Goal: Obtain resource: Obtain resource

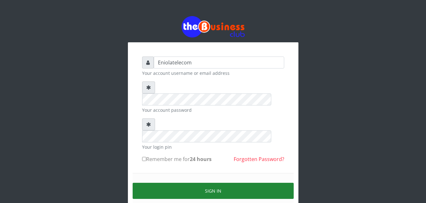
click at [208, 183] on button "Sign in" at bounding box center [213, 191] width 161 height 16
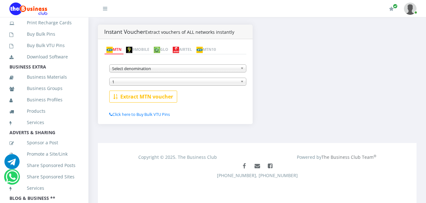
scroll to position [147, 0]
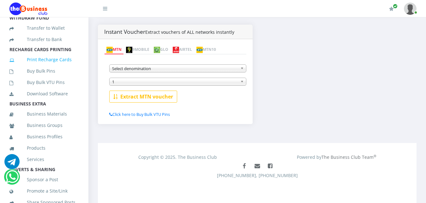
click at [59, 67] on link "Print Recharge Cards" at bounding box center [44, 59] width 70 height 15
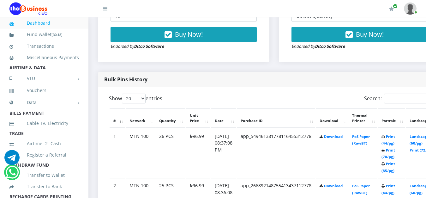
scroll to position [274, 0]
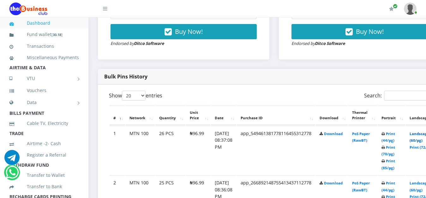
click at [422, 135] on link "Landscape (60/pg)" at bounding box center [420, 137] width 20 height 12
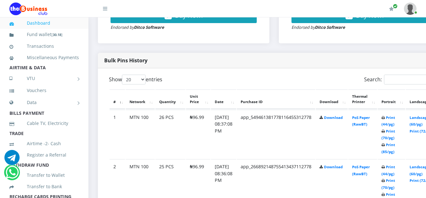
scroll to position [306, 0]
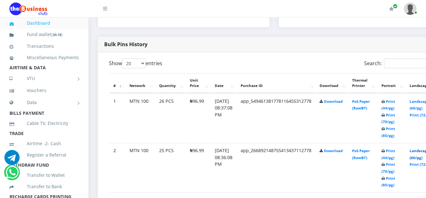
click at [422, 153] on link "Landscape (60/pg)" at bounding box center [420, 154] width 20 height 12
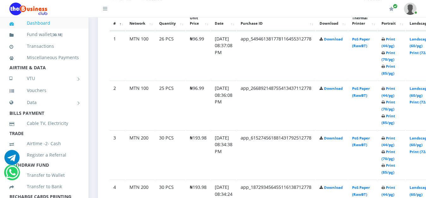
scroll to position [371, 0]
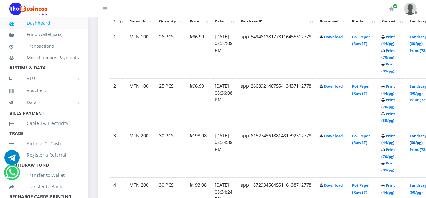
click at [422, 137] on link "Landscape (60/pg)" at bounding box center [420, 139] width 20 height 12
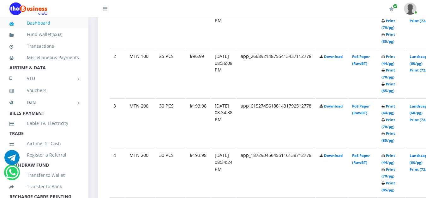
scroll to position [403, 0]
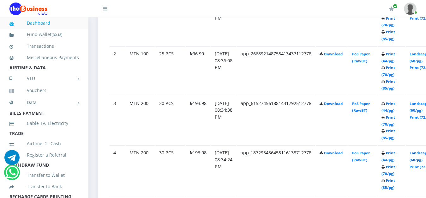
click at [422, 155] on link "Landscape (60/pg)" at bounding box center [420, 156] width 20 height 12
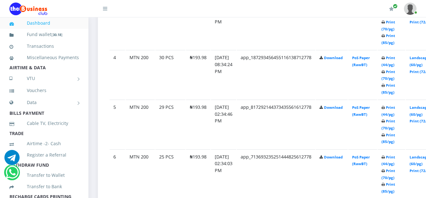
scroll to position [500, 0]
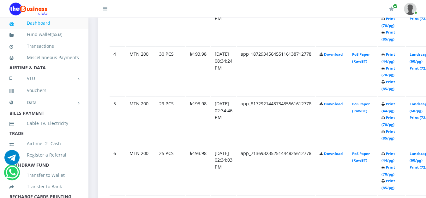
scroll to position [505, 0]
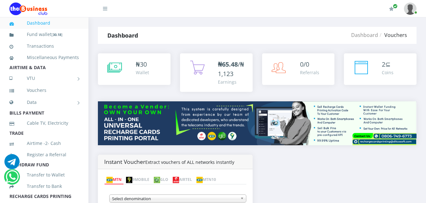
scroll to position [130, 0]
